Goal: Book appointment/travel/reservation

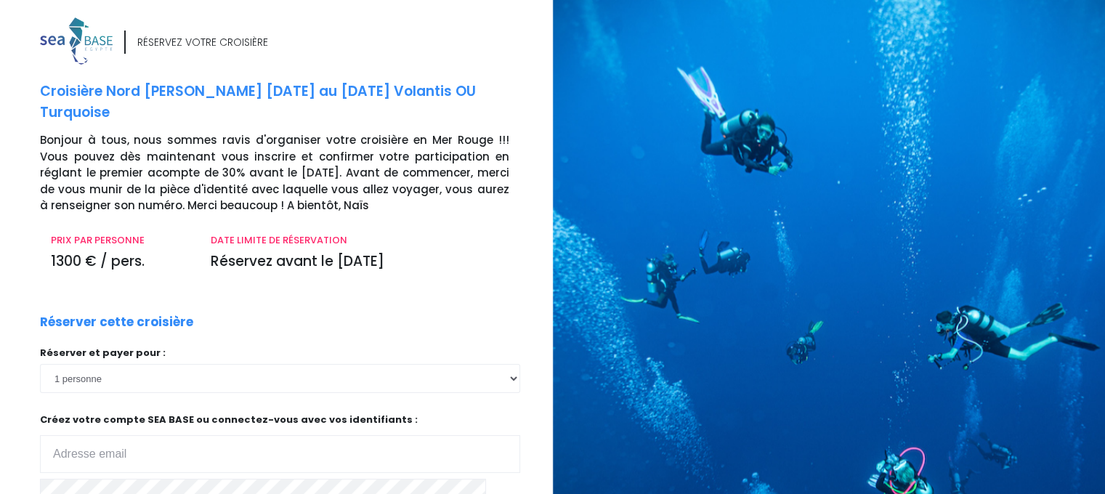
click at [103, 452] on input "email" at bounding box center [280, 454] width 480 height 38
type input "stephan.caty@gmail.com"
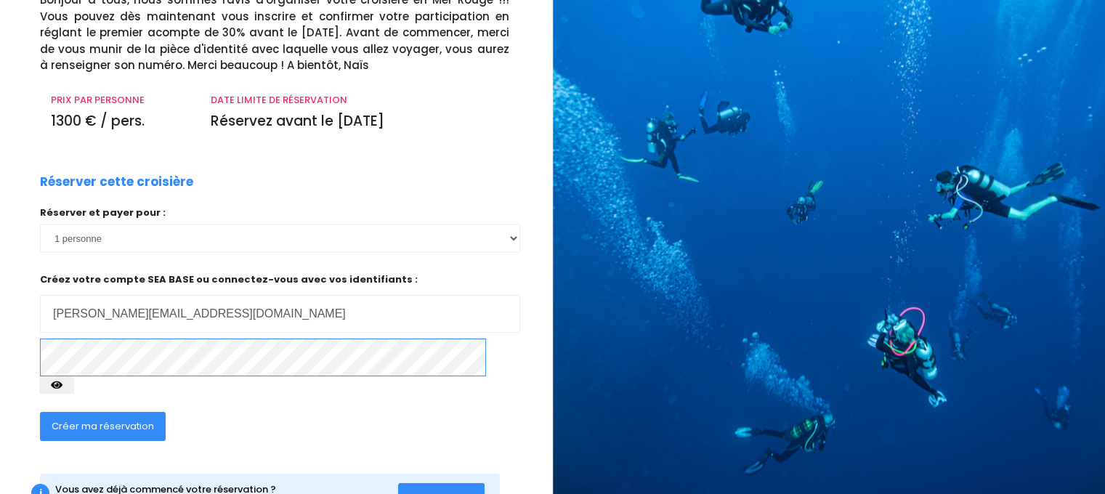
scroll to position [145, 0]
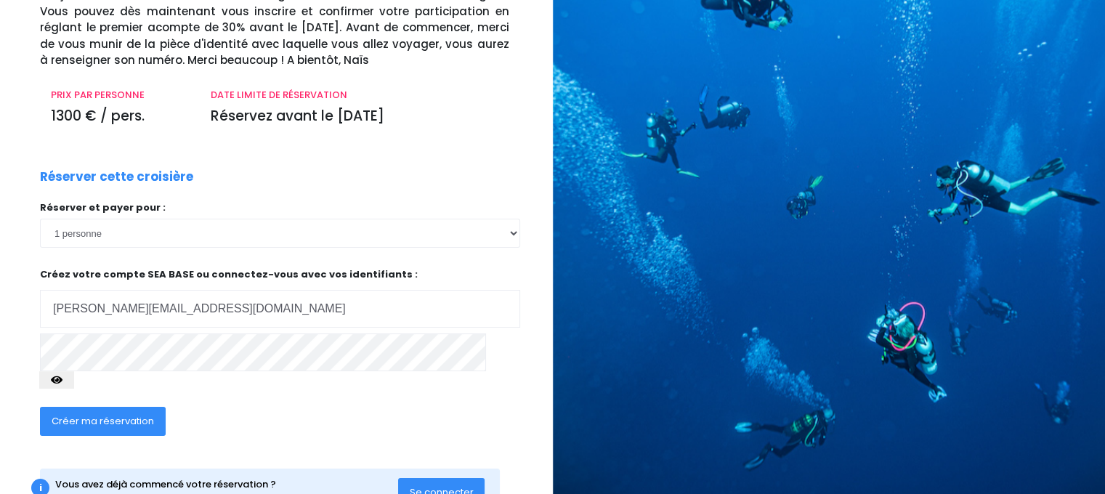
click at [62, 380] on icon "button" at bounding box center [57, 380] width 12 height 0
click at [6, 359] on div "RÉSERVEZ VOTRE CROISIÈRE Croisière Nord Ras Mohamed 25/04/26 au 02/05/26 Volant…" at bounding box center [271, 207] width 564 height 671
click at [445, 485] on span "Se connecter" at bounding box center [442, 492] width 64 height 14
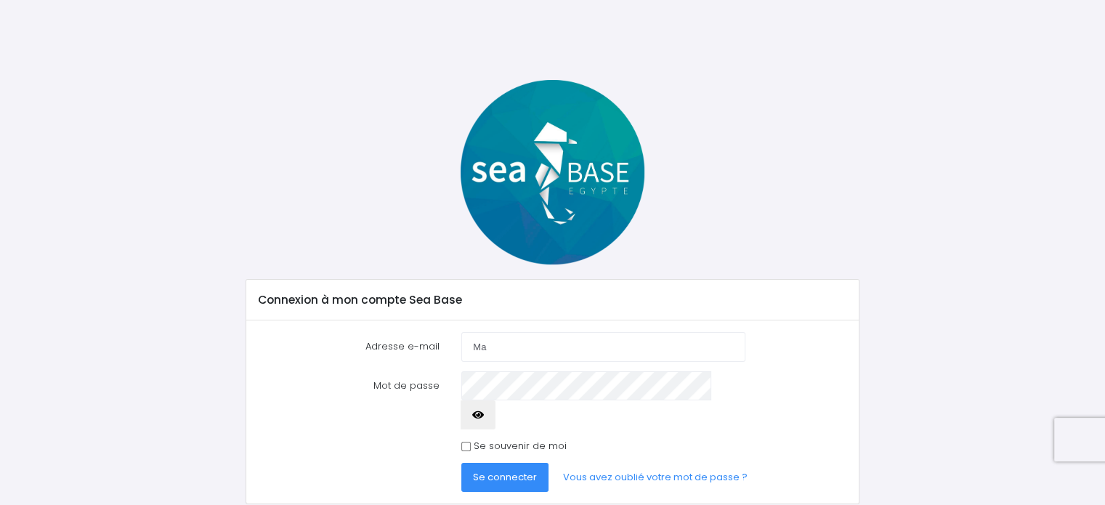
type input "M"
type input "[PERSON_NAME][EMAIL_ADDRESS][DOMAIN_NAME]"
click at [496, 400] on button "button" at bounding box center [478, 414] width 35 height 29
click at [498, 463] on button "Se connecter" at bounding box center [504, 477] width 87 height 29
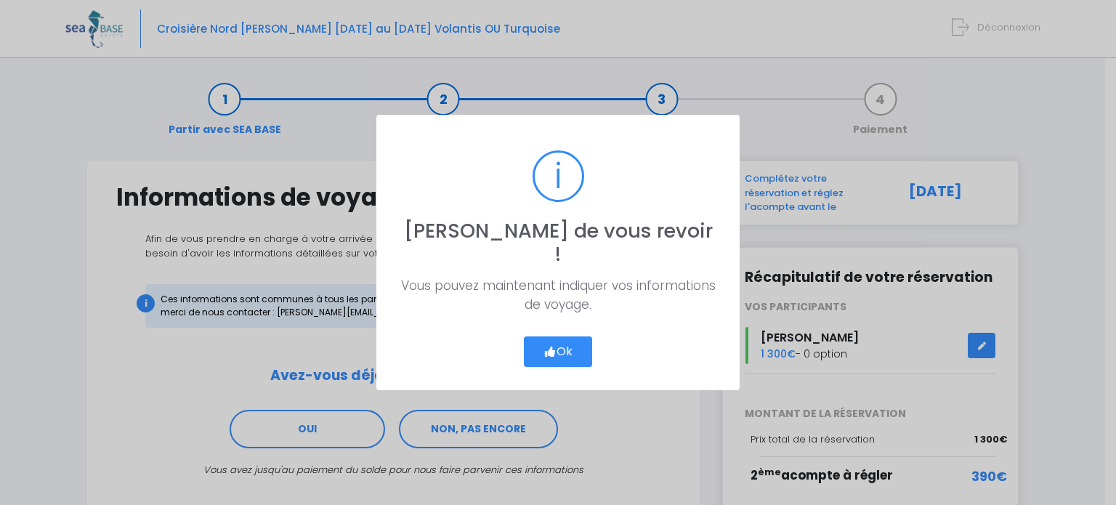
click at [562, 346] on button "Ok" at bounding box center [558, 351] width 68 height 31
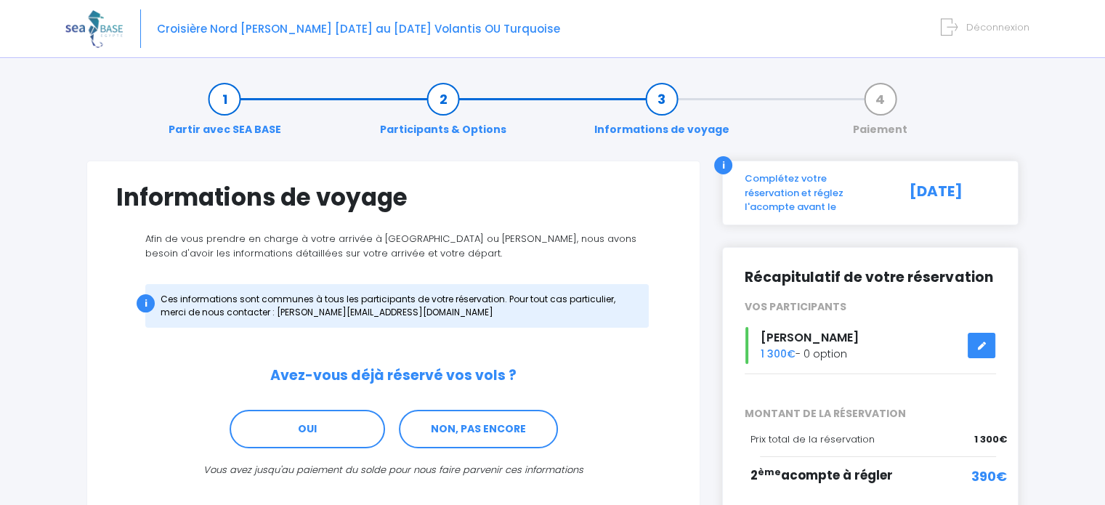
click at [990, 334] on link at bounding box center [982, 345] width 28 height 25
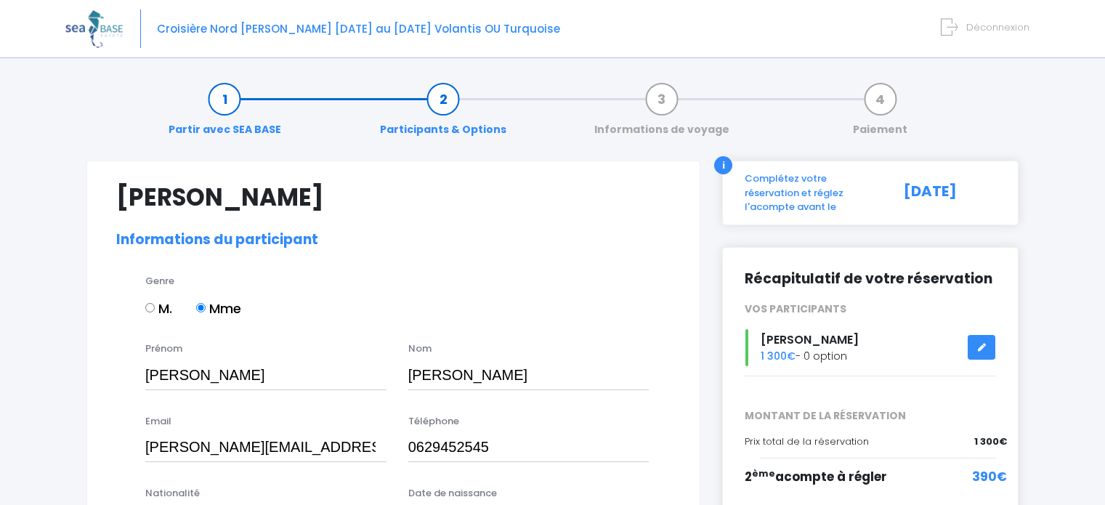
select select "N3"
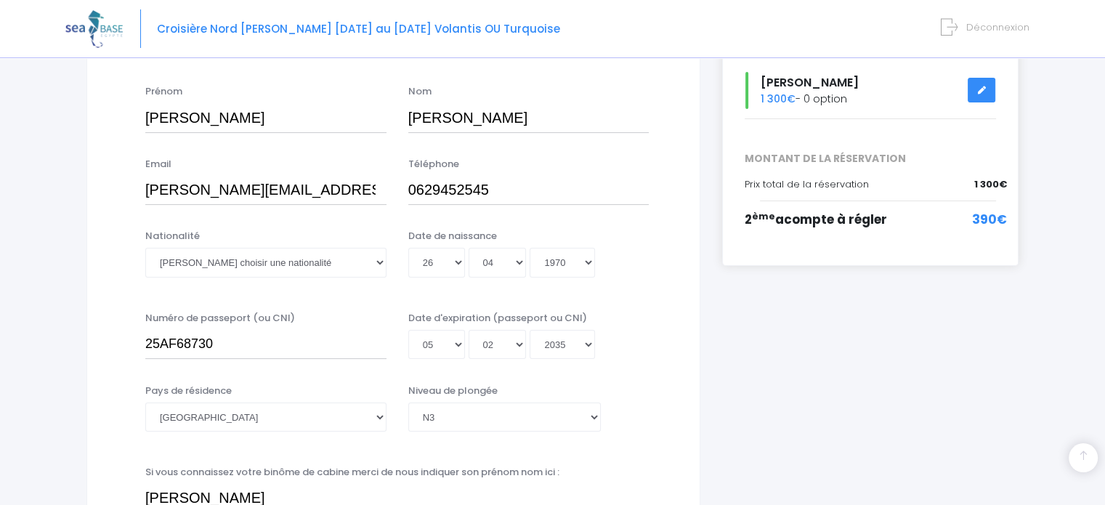
scroll to position [264, 0]
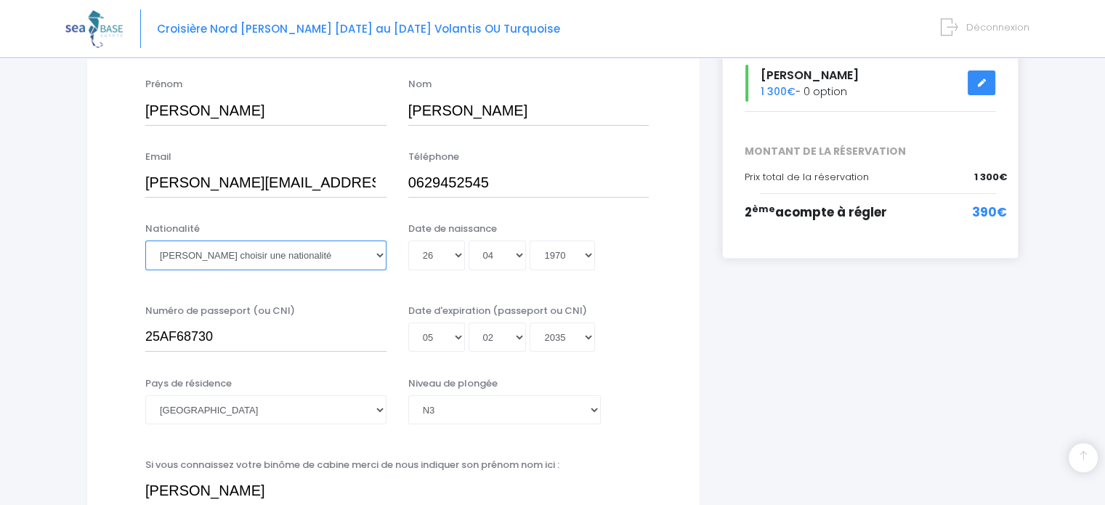
click at [288, 261] on select "Veuillez choisir une nationalité Afghane Albanaise Algerienne Allemande America…" at bounding box center [265, 255] width 241 height 29
select select "Française"
click at [145, 241] on select "Veuillez choisir une nationalité Afghane Albanaise Algerienne Allemande America…" at bounding box center [265, 255] width 241 height 29
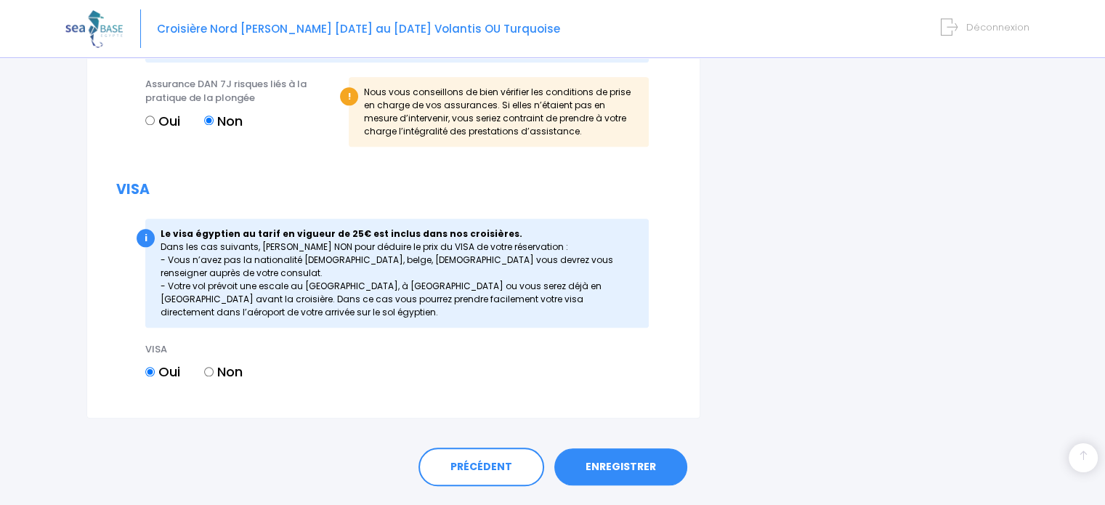
scroll to position [1576, 0]
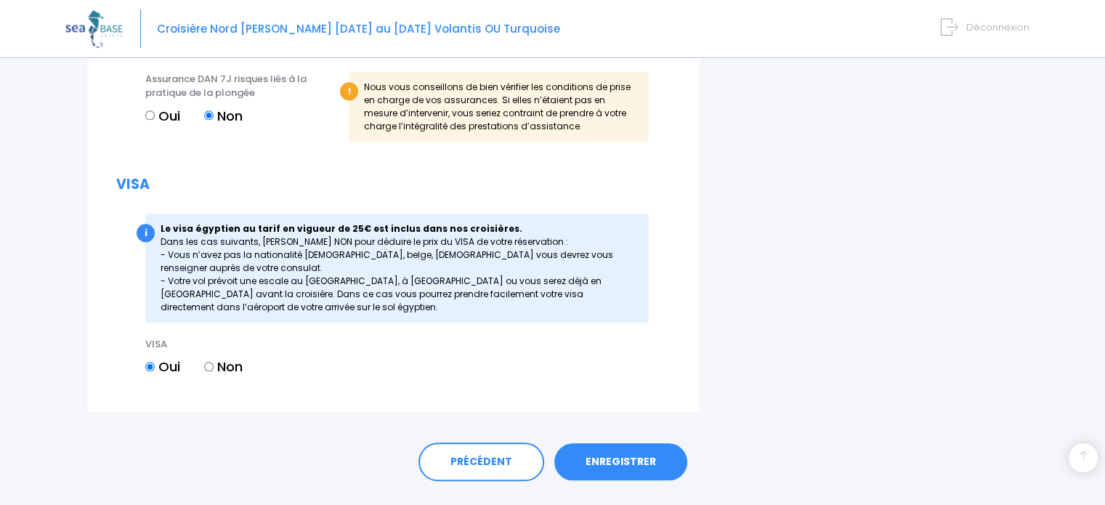
click at [644, 474] on link "ENREGISTRER" at bounding box center [620, 462] width 133 height 38
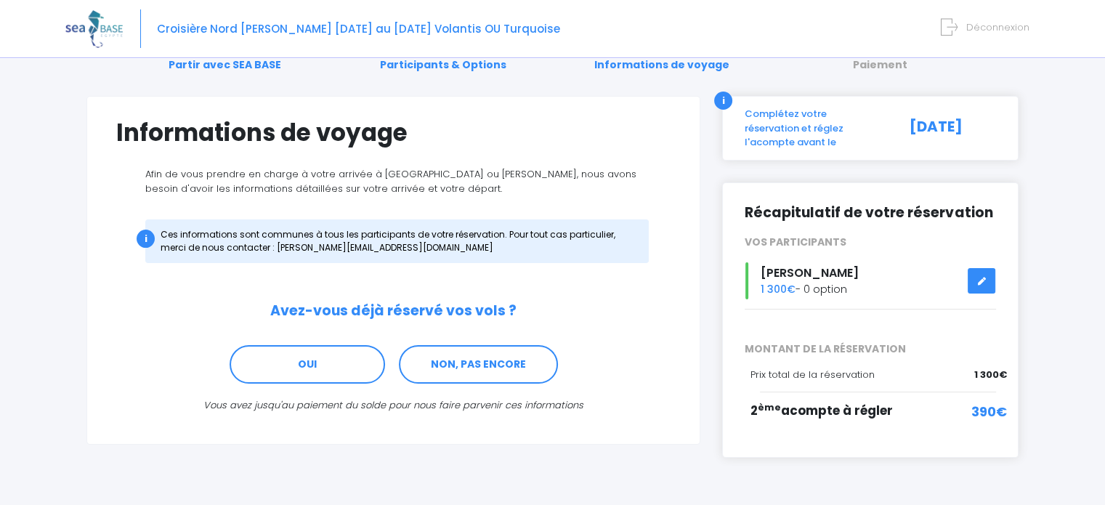
scroll to position [92, 0]
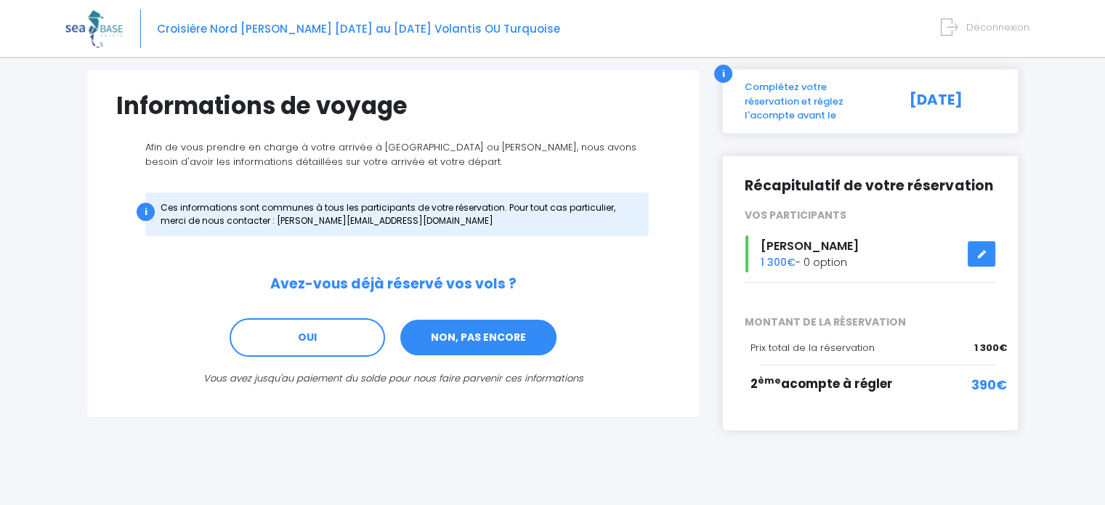
click at [482, 332] on link "NON, PAS ENCORE" at bounding box center [478, 337] width 159 height 39
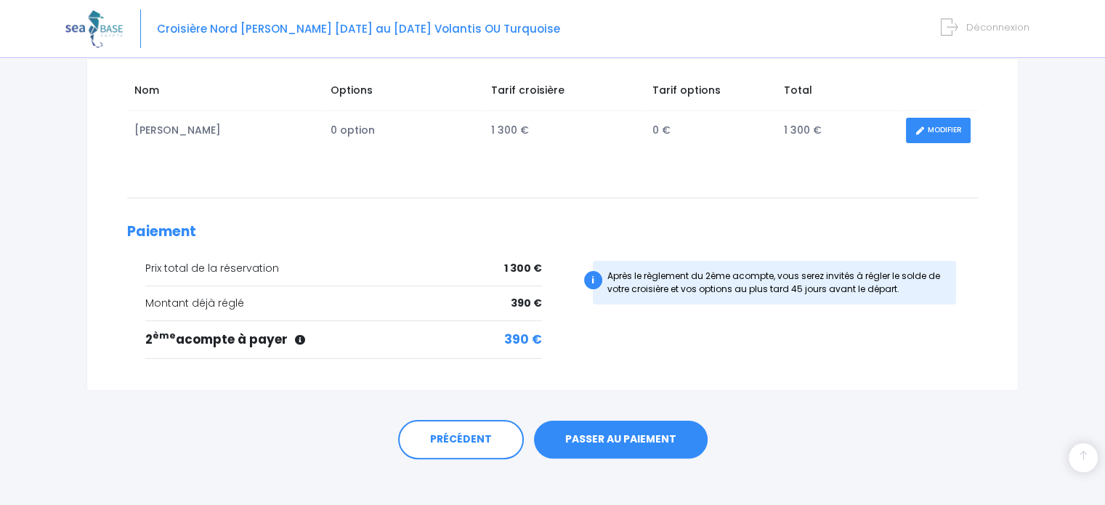
scroll to position [257, 0]
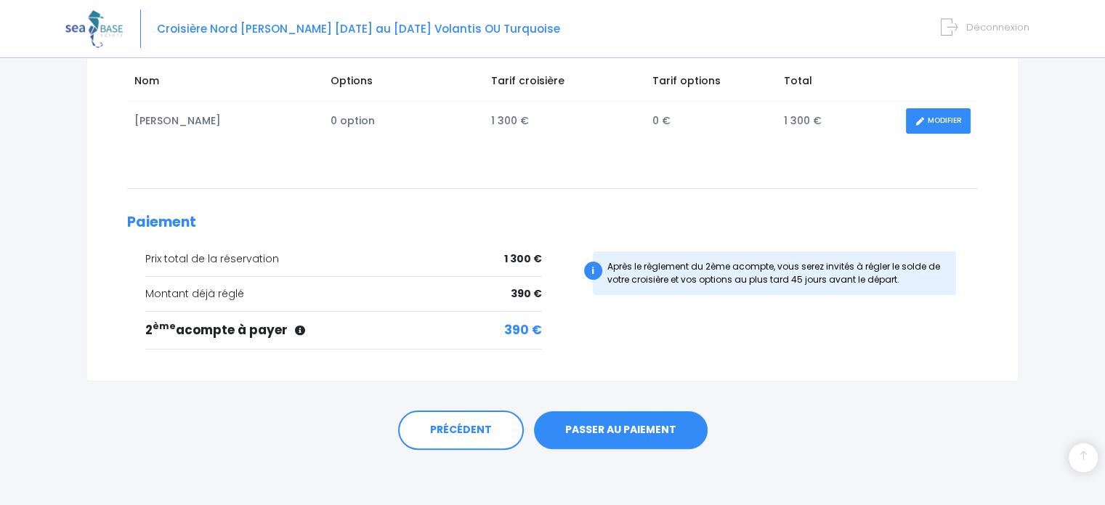
click at [613, 429] on link "PASSER AU PAIEMENT" at bounding box center [621, 430] width 174 height 38
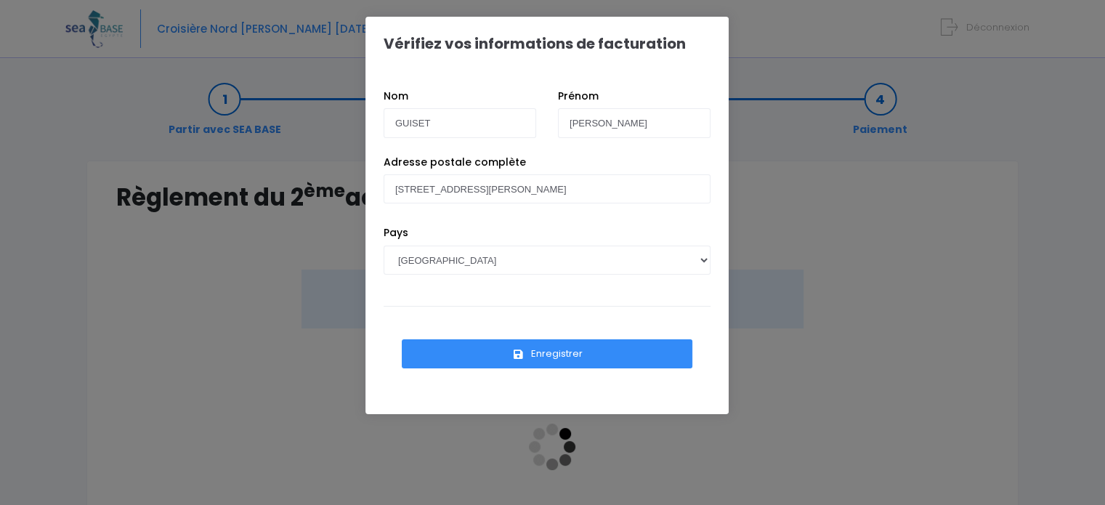
click at [576, 352] on button "Enregistrer" at bounding box center [547, 353] width 291 height 29
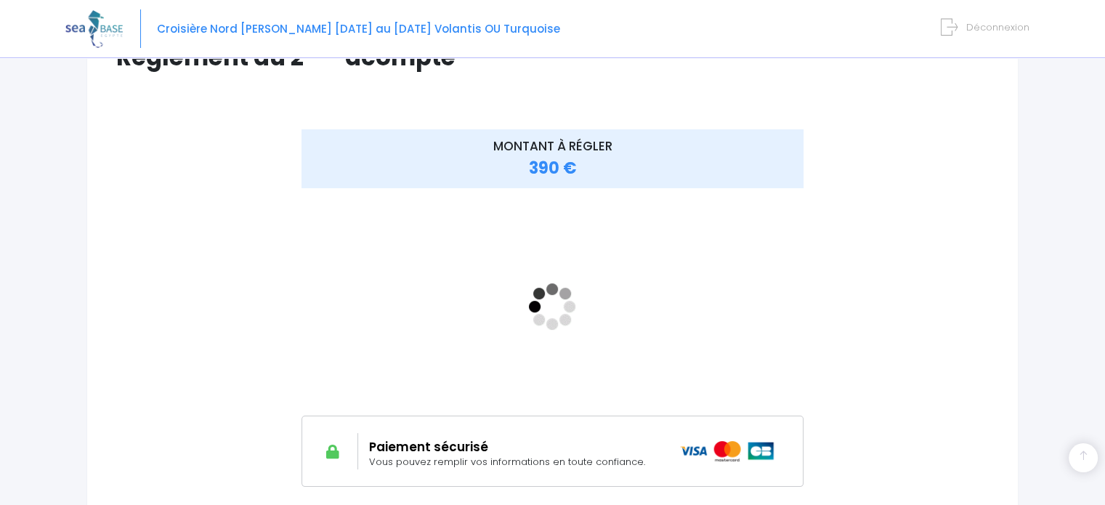
scroll to position [237, 0]
